Goal: Transaction & Acquisition: Subscribe to service/newsletter

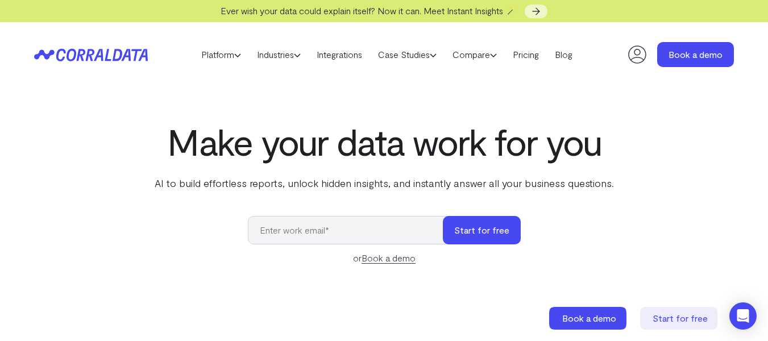
click at [323, 235] on input "email" at bounding box center [351, 230] width 206 height 28
type input "[EMAIL_ADDRESS][DOMAIN_NAME]"
click at [443, 216] on button "Start for free" at bounding box center [482, 230] width 78 height 28
